Goal: Task Accomplishment & Management: Manage account settings

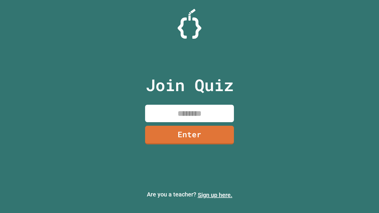
click at [215, 195] on link "Sign up here." at bounding box center [215, 195] width 35 height 7
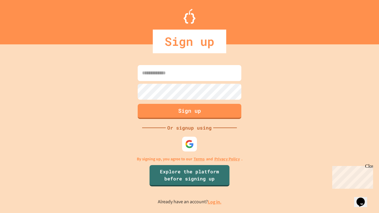
click at [215, 202] on link "Log in." at bounding box center [215, 202] width 14 height 6
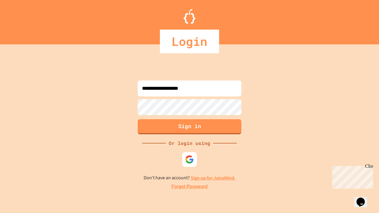
type input "**********"
